Goal: Transaction & Acquisition: Obtain resource

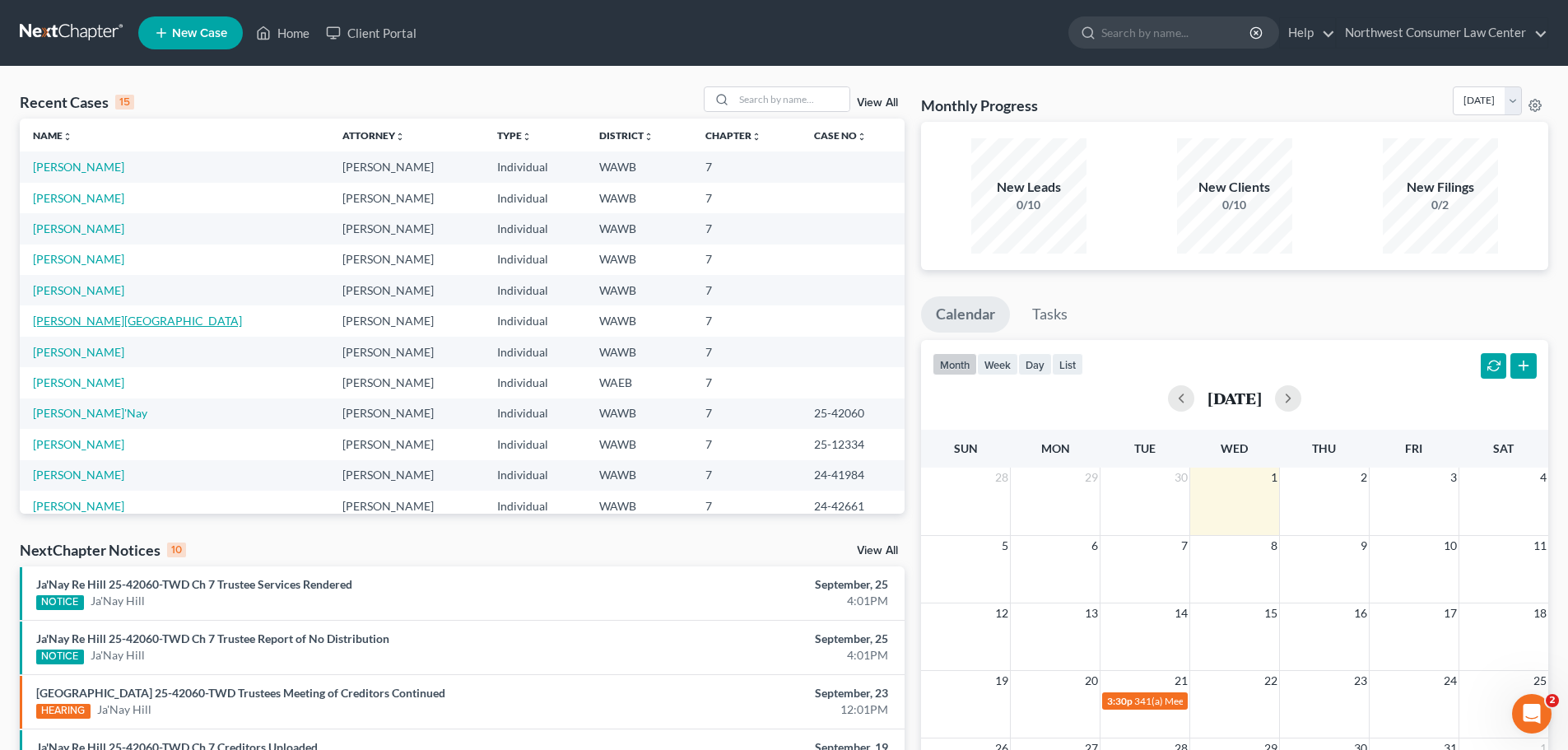
click at [58, 324] on link "[PERSON_NAME][GEOGRAPHIC_DATA]" at bounding box center [137, 321] width 209 height 14
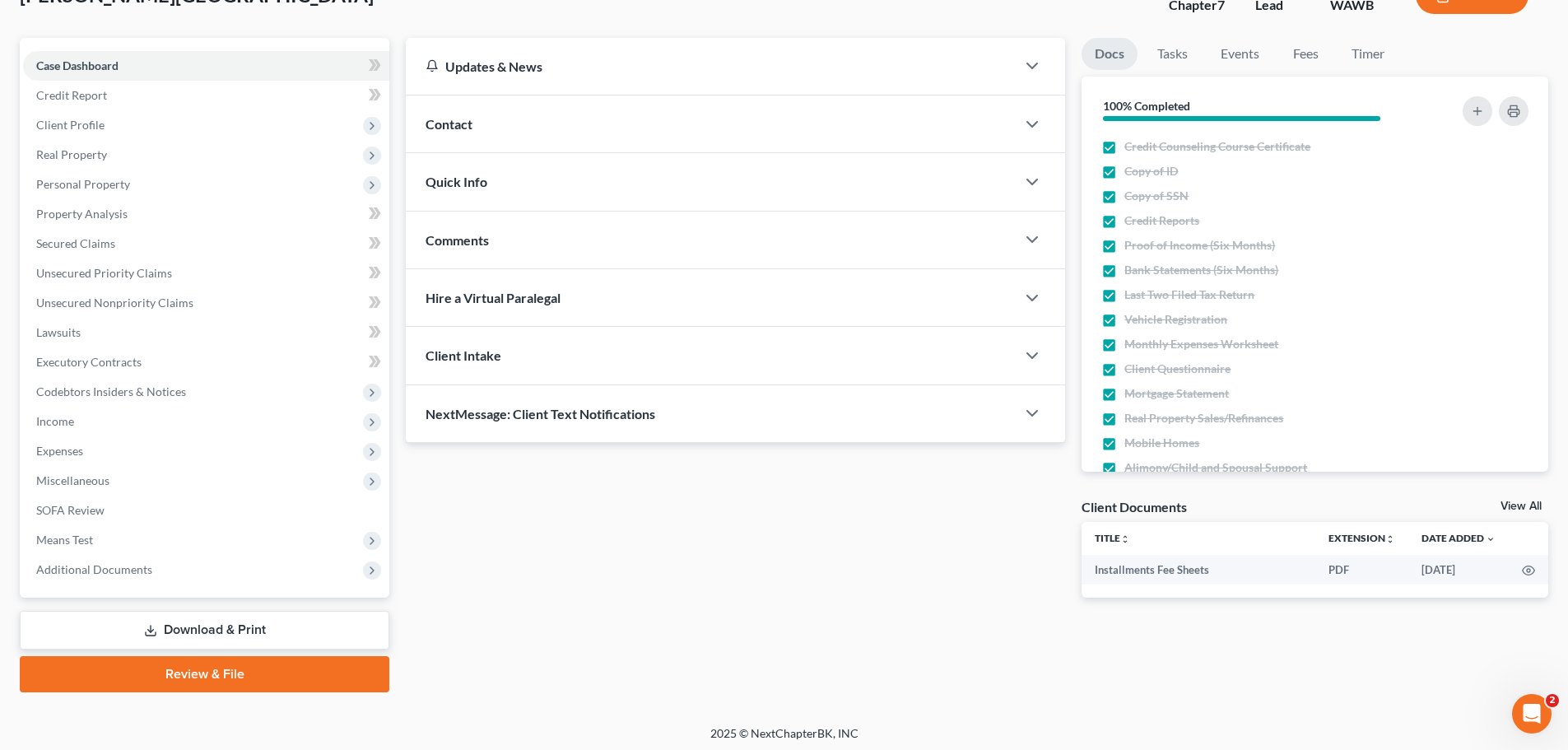
scroll to position [125, 0]
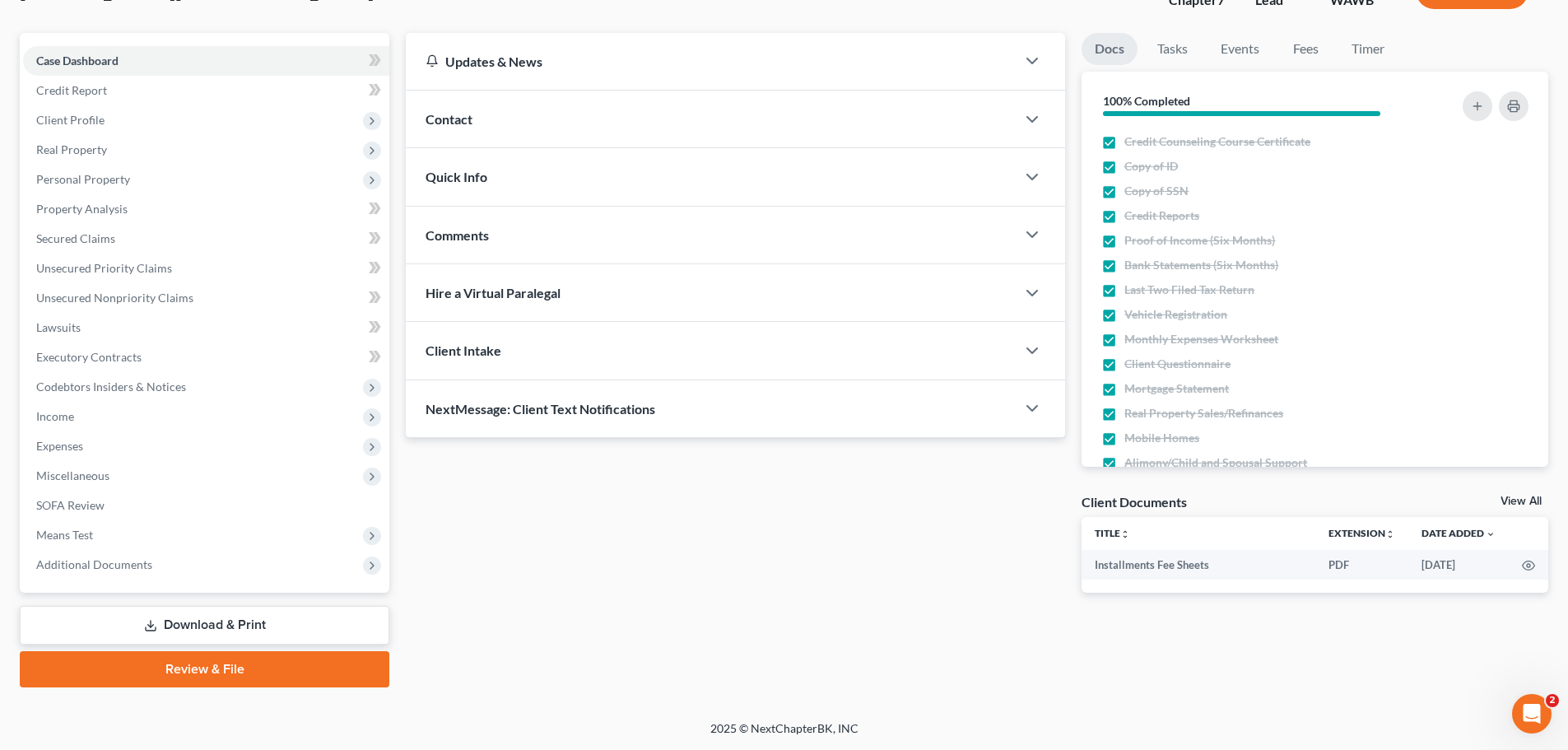
click at [215, 622] on link "Download & Print" at bounding box center [205, 625] width 370 height 39
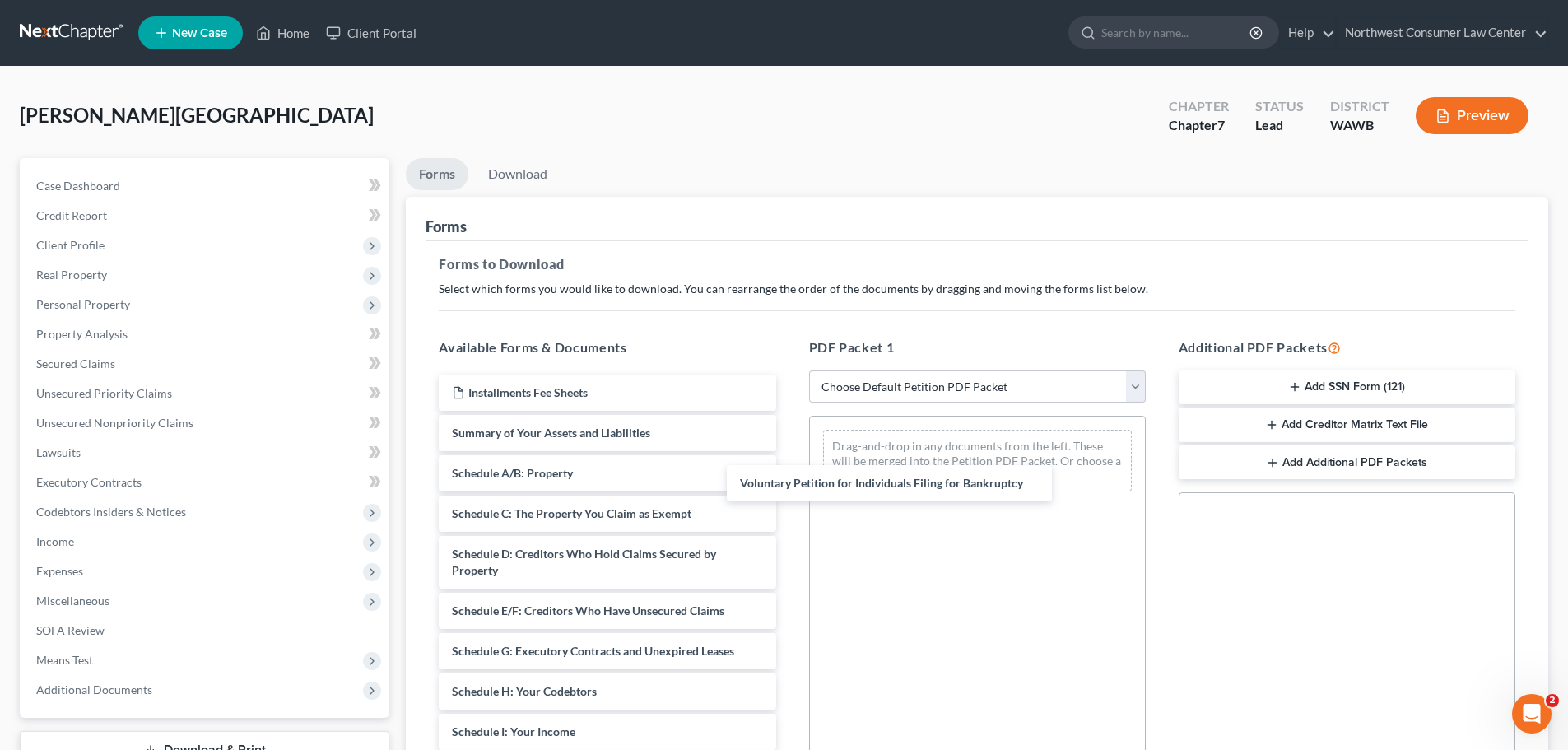
drag, startPoint x: 665, startPoint y: 438, endPoint x: 778, endPoint y: 464, distance: 115.8
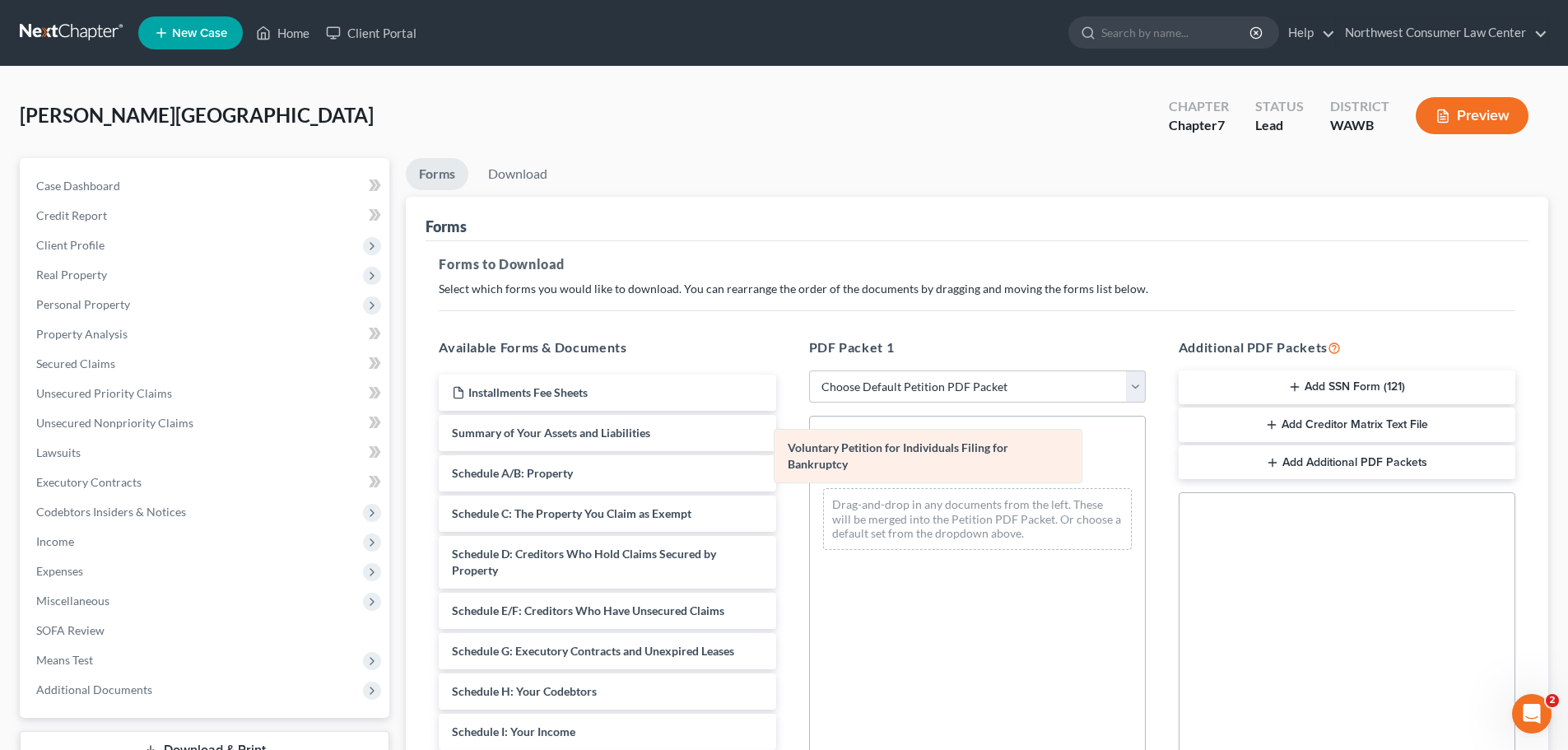
drag, startPoint x: 1065, startPoint y: 452, endPoint x: 490, endPoint y: 417, distance: 576.6
click at [810, 417] on div "Voluntary Petition for Individuals Filing for Bankruptcy Voluntary Petition for…" at bounding box center [977, 490] width 335 height 147
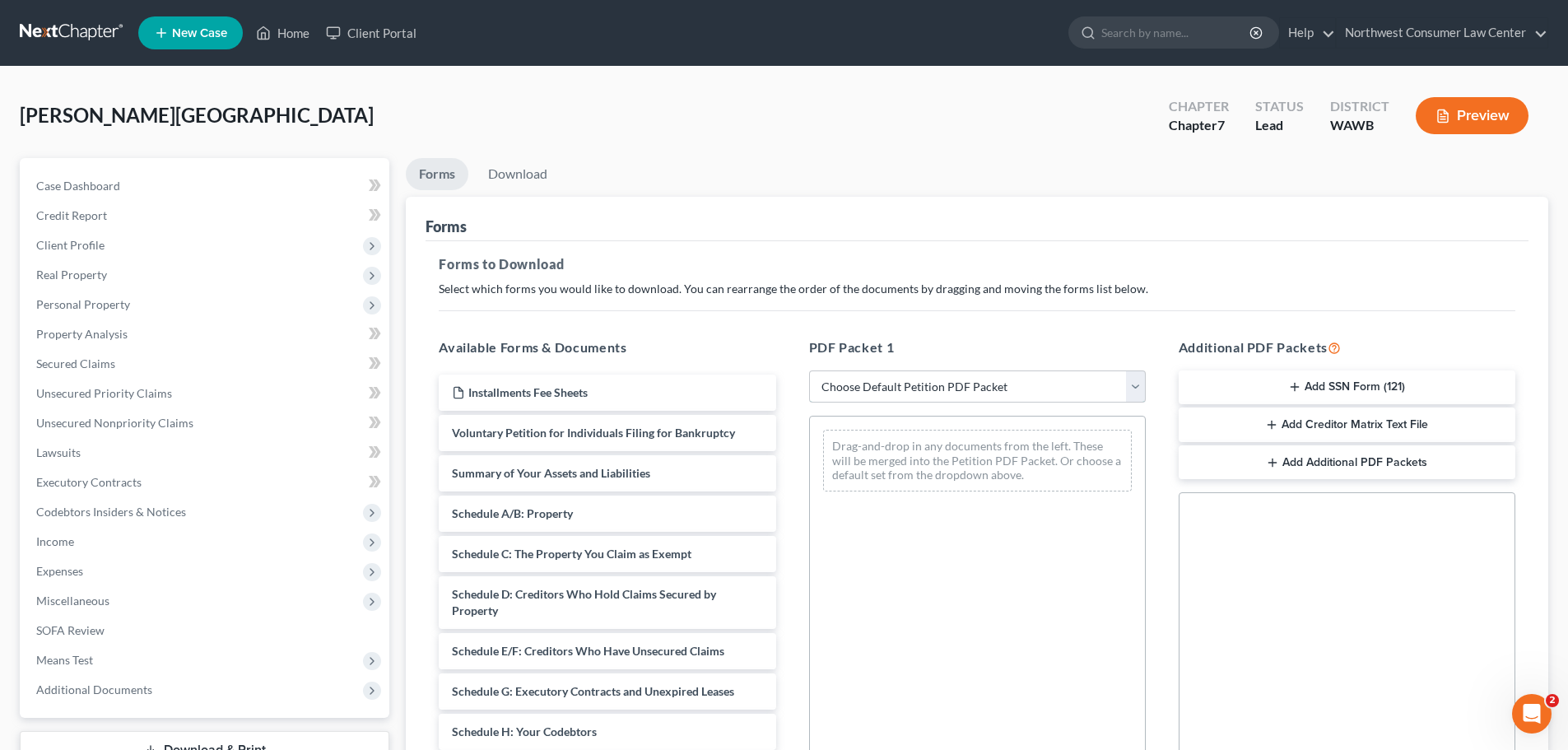
click at [944, 392] on select "Choose Default Petition PDF Packet Complete Bankruptcy Petition (all forms and …" at bounding box center [977, 386] width 337 height 33
select select "0"
click at [809, 370] on select "Choose Default Petition PDF Packet Complete Bankruptcy Petition (all forms and …" at bounding box center [977, 386] width 337 height 33
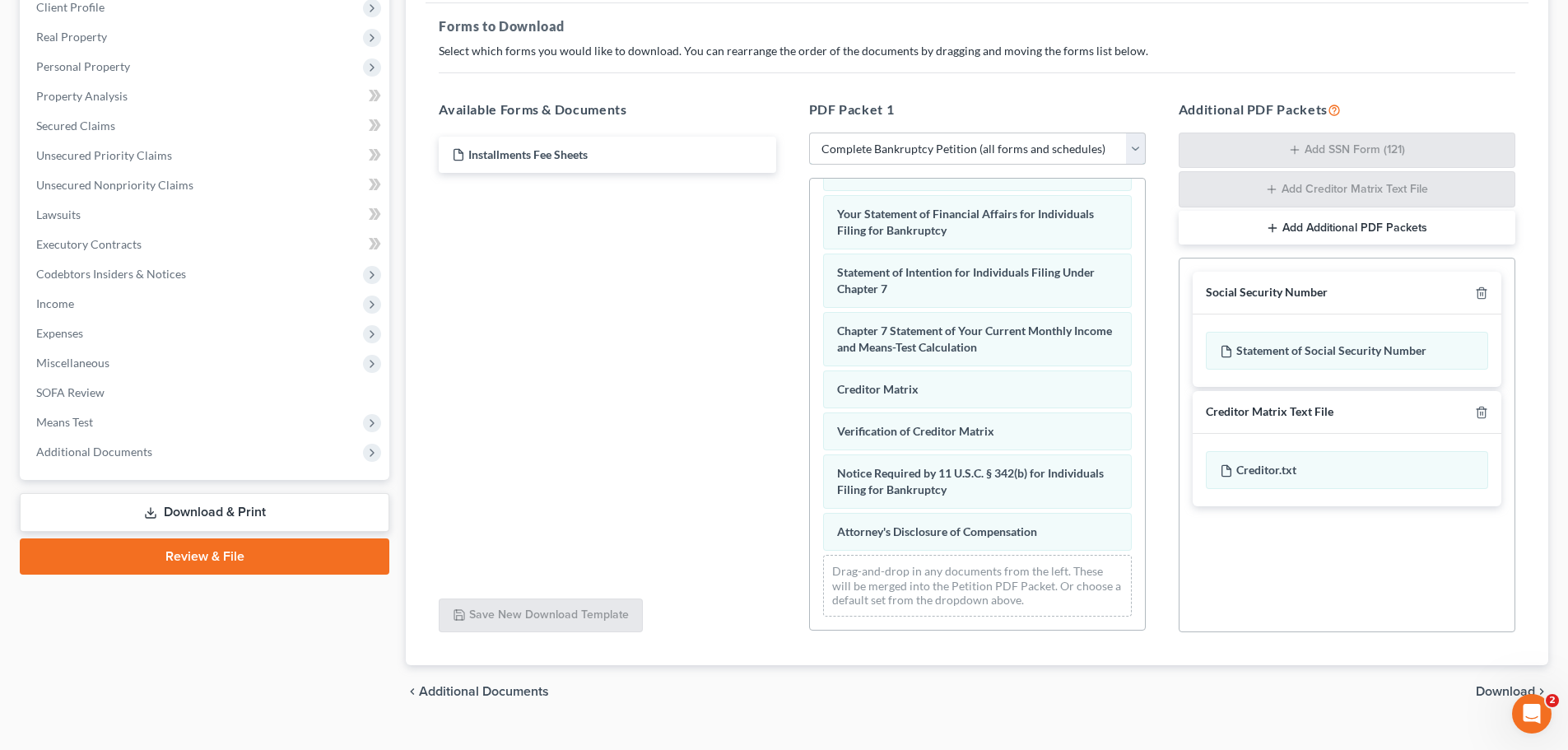
scroll to position [268, 0]
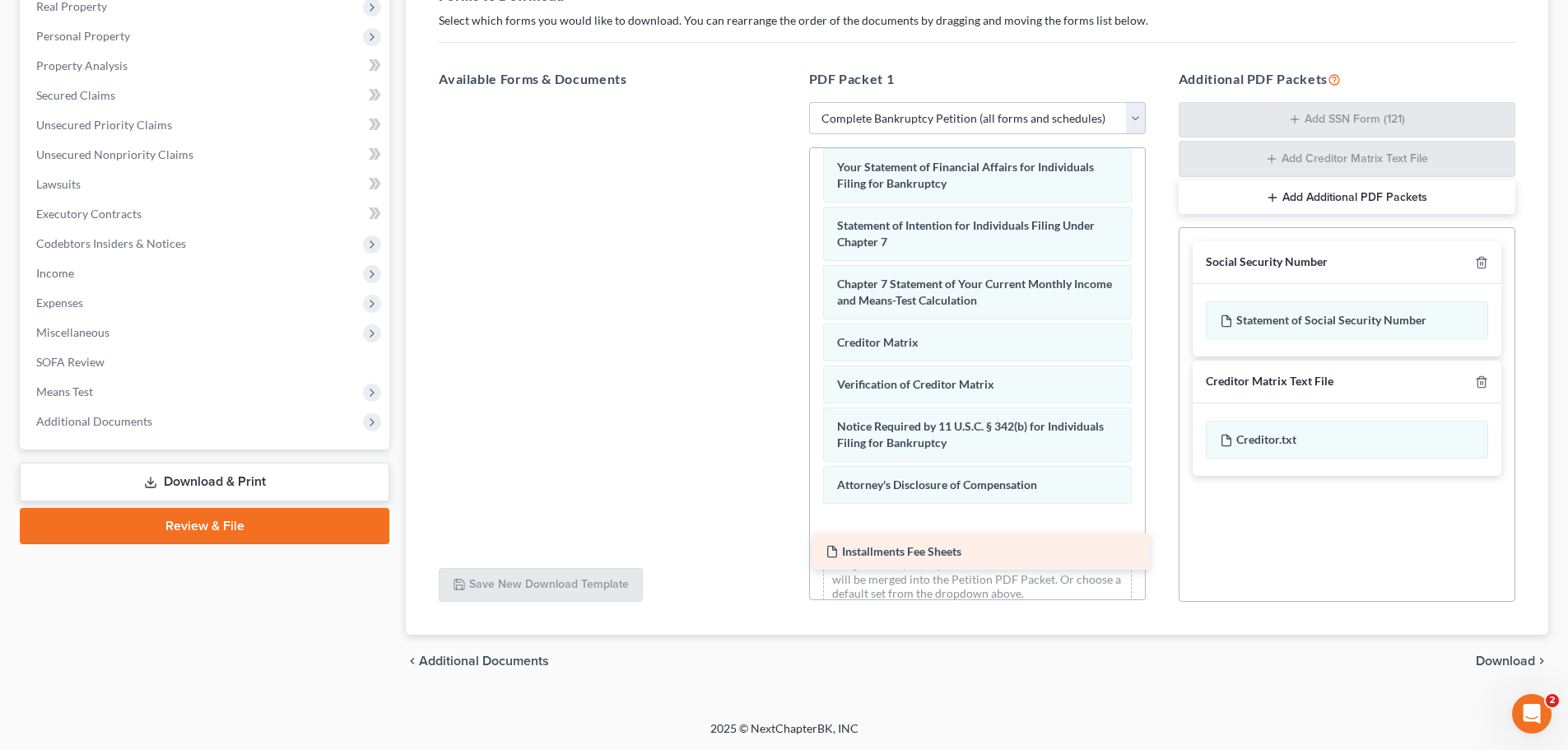
drag, startPoint x: 586, startPoint y: 126, endPoint x: 959, endPoint y: 553, distance: 567.2
click at [789, 102] on div "Installments Fee Sheets Installments Fee Sheets" at bounding box center [607, 102] width 363 height 0
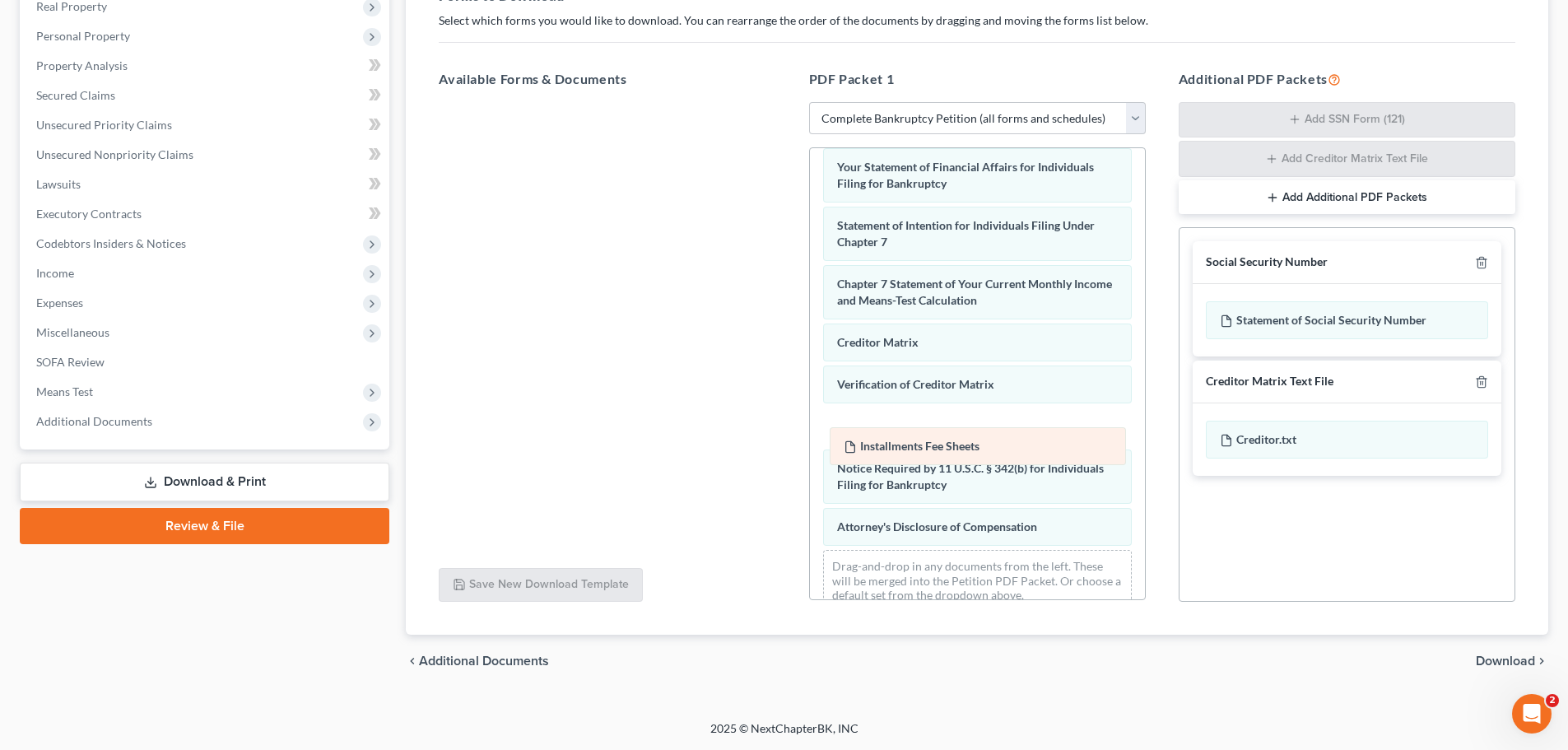
drag, startPoint x: 967, startPoint y: 547, endPoint x: 974, endPoint y: 450, distance: 97.4
click at [974, 450] on div "Installments Fee Sheets Voluntary Petition for Individuals Filing for Bankruptc…" at bounding box center [977, 124] width 335 height 1001
